Goal: Task Accomplishment & Management: Use online tool/utility

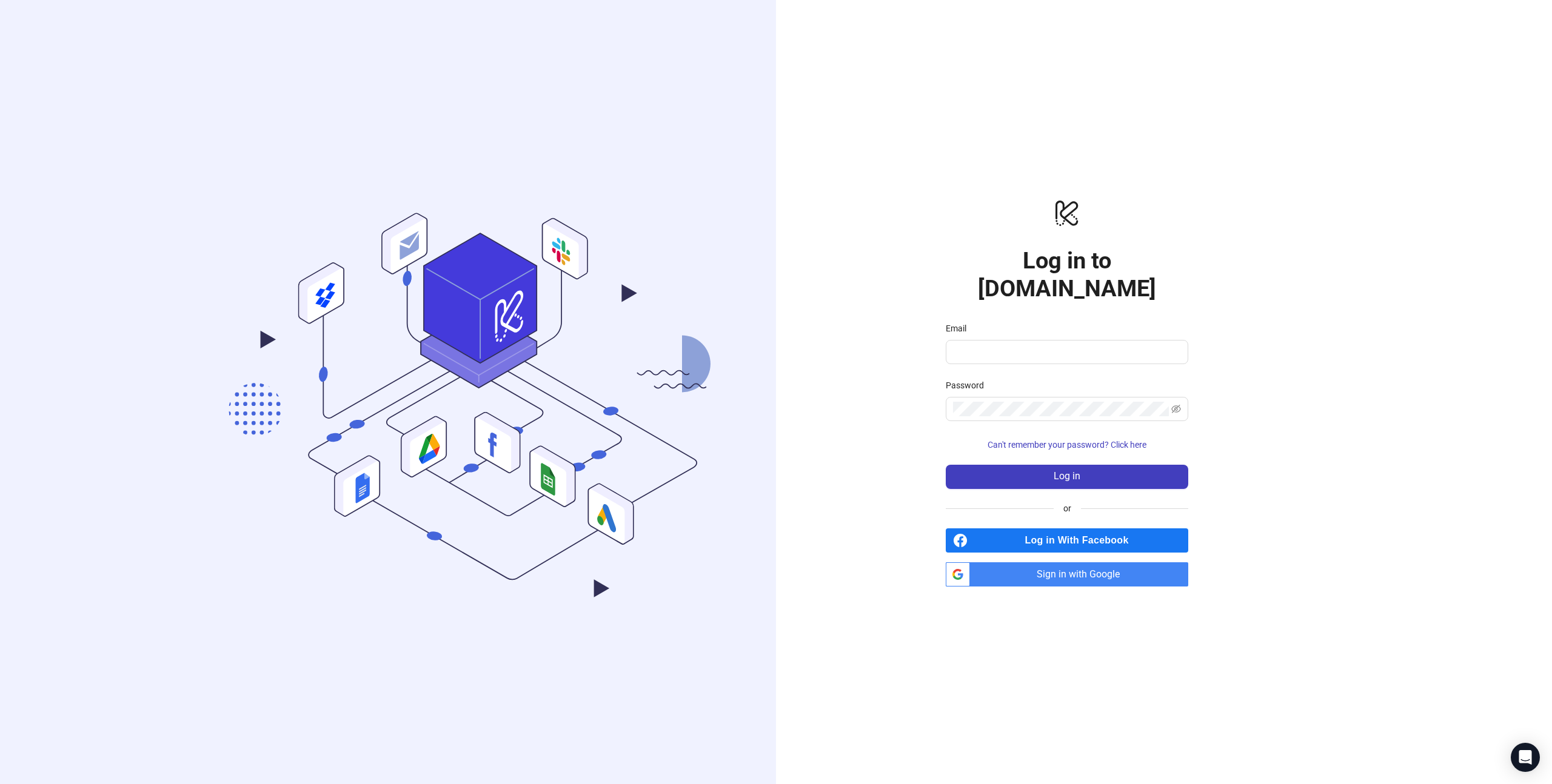
click at [1060, 563] on span "Sign in with Google" at bounding box center [1082, 575] width 214 height 24
click at [1052, 345] on input "Email" at bounding box center [1066, 352] width 226 height 15
type input "**********"
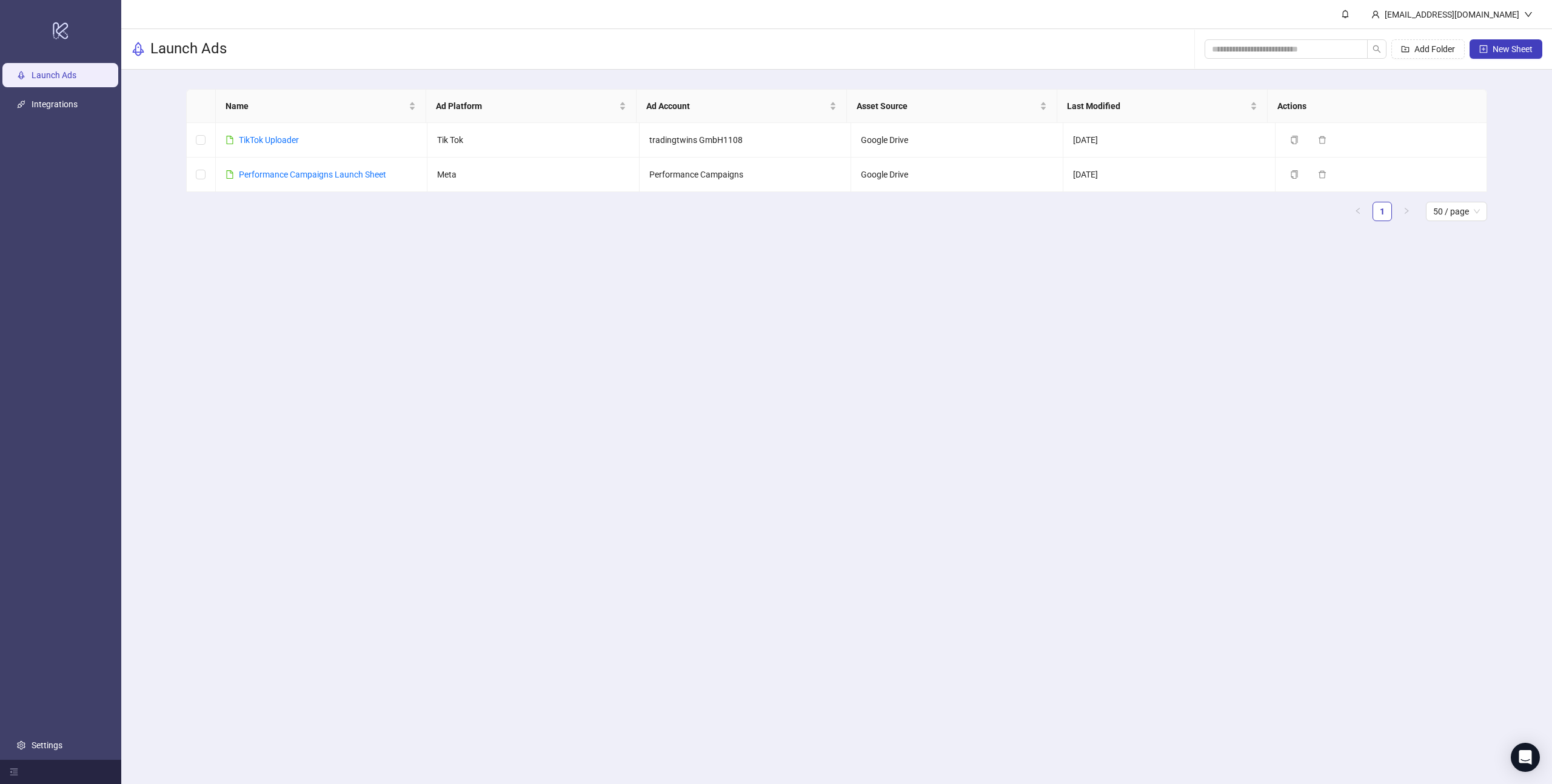
click at [304, 43] on div "Launch Ads Add Folder New Sheet" at bounding box center [837, 49] width 1431 height 41
click at [268, 175] on link "Performance Campaigns Launch Sheet" at bounding box center [313, 174] width 148 height 10
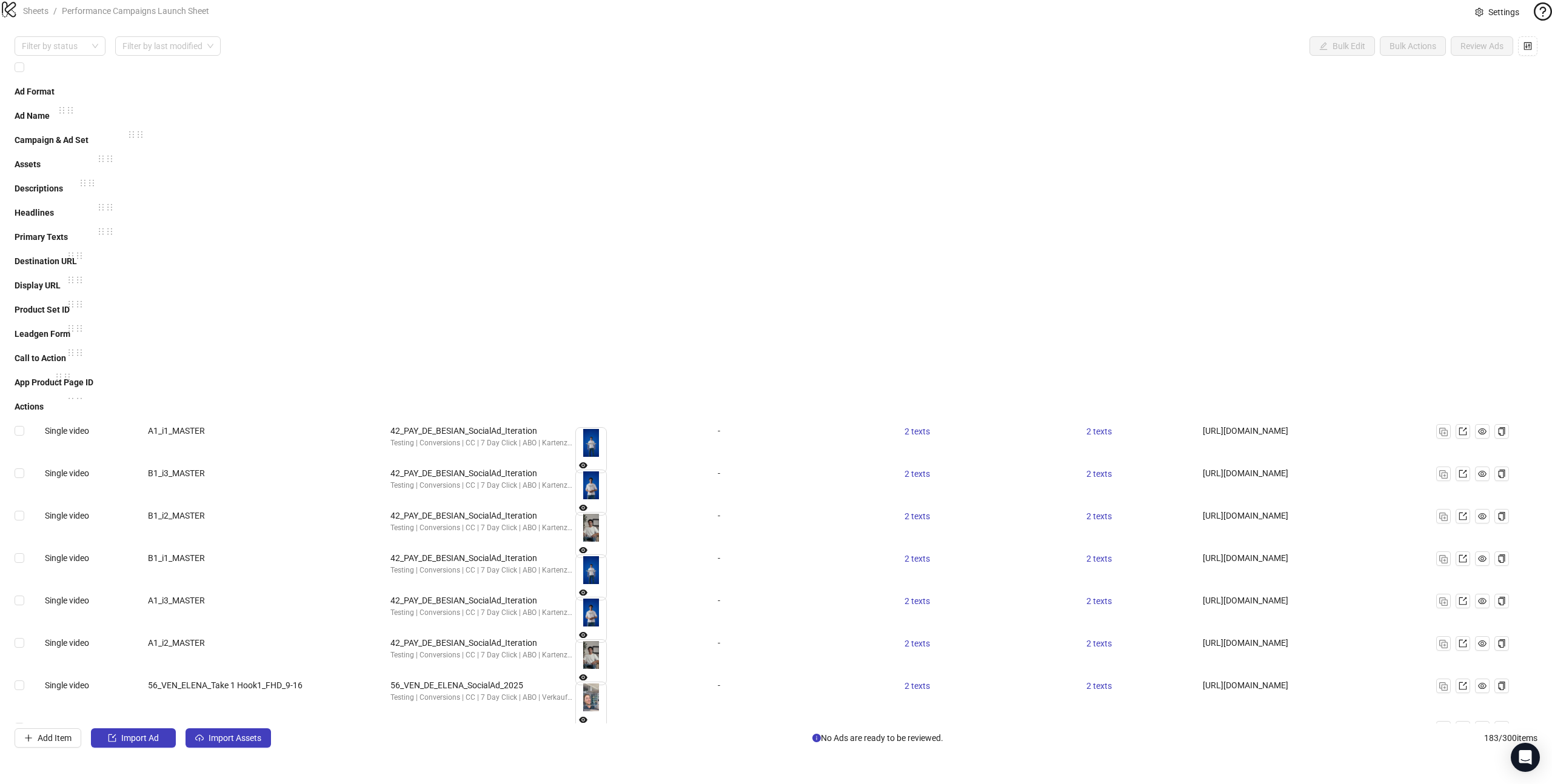
click at [383, 22] on div "logo/logo-mobile Sheets / Performance Campaigns Launch Sheet Settings" at bounding box center [776, 10] width 1552 height 22
